Goal: Information Seeking & Learning: Check status

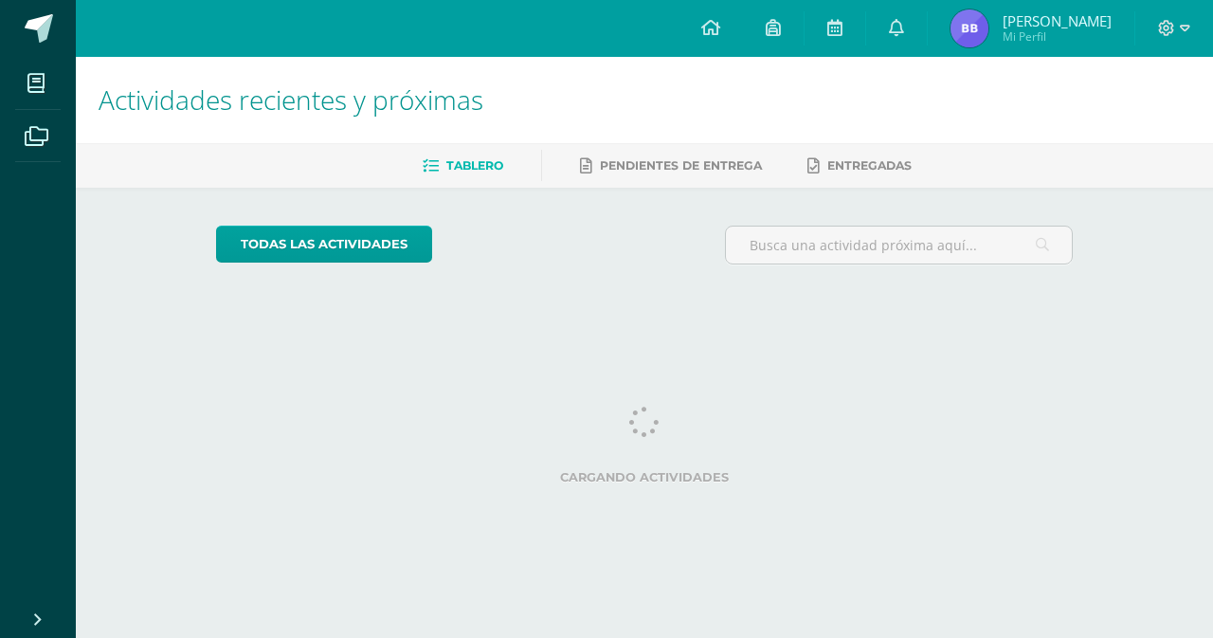
click at [988, 27] on img at bounding box center [969, 28] width 38 height 38
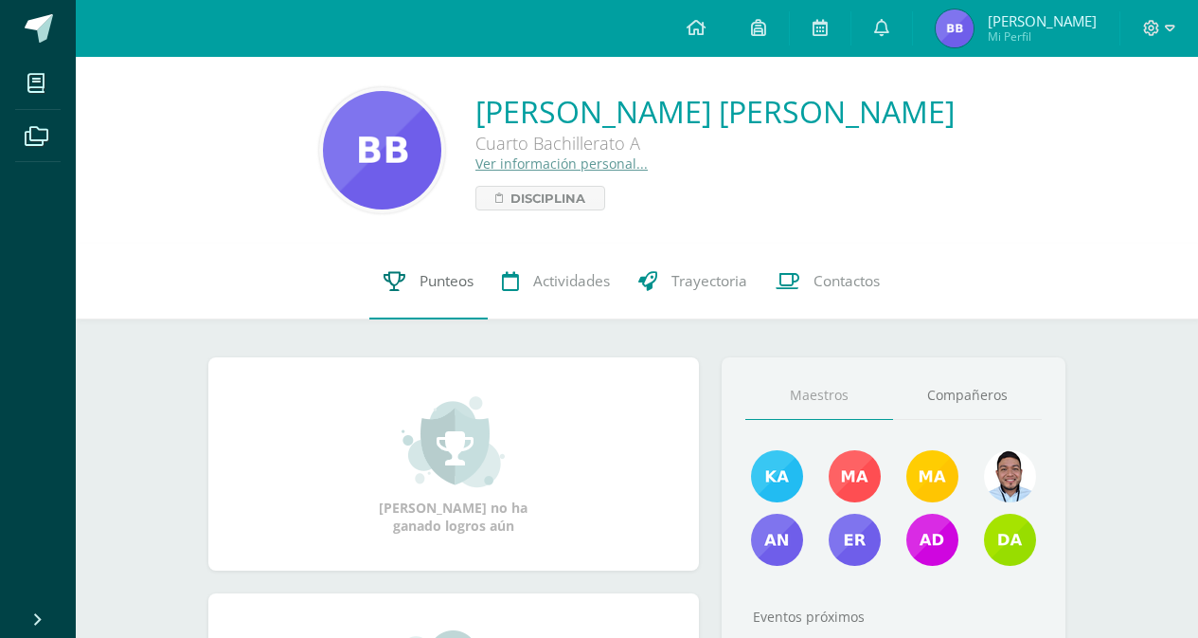
click at [420, 280] on span "Punteos" at bounding box center [447, 281] width 54 height 20
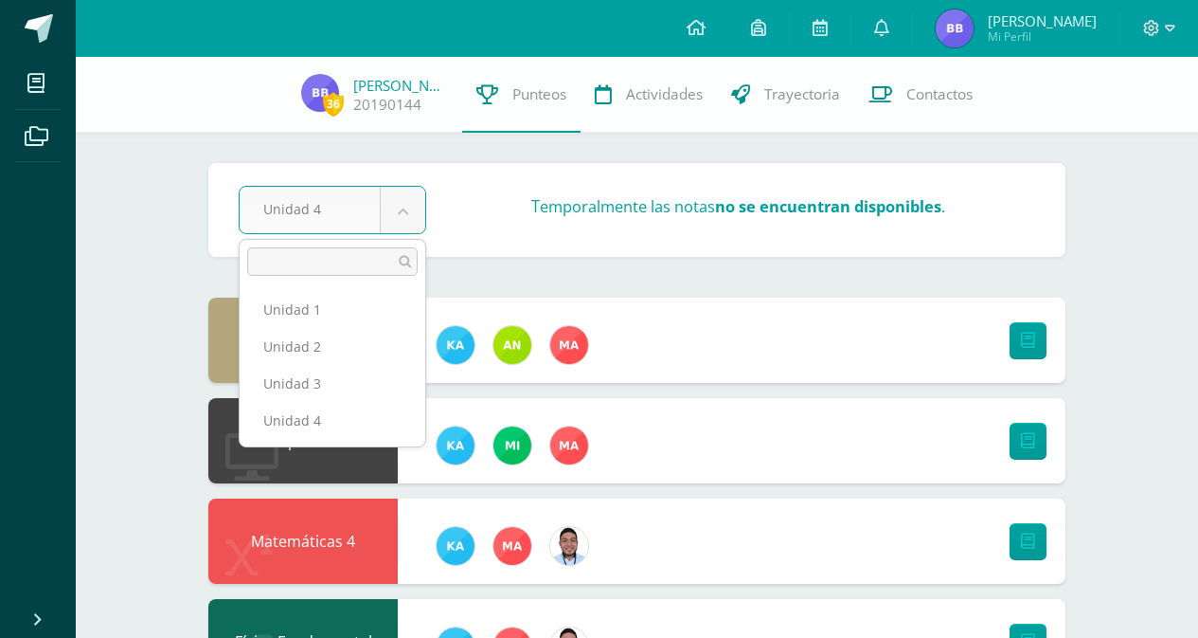
click at [398, 283] on ul "Unidad 1 Unidad 2 Unidad 3 Unidad 4" at bounding box center [333, 364] width 186 height 163
select select "Unidad 1"
